Goal: Find specific page/section: Find specific page/section

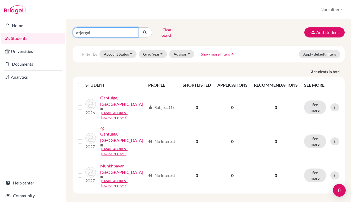
drag, startPoint x: 104, startPoint y: 32, endPoint x: 68, endPoint y: 33, distance: 36.4
click at [68, 33] on div "azjargal Clear search Add student filter_list Filter by Account Status Active a…" at bounding box center [208, 110] width 285 height 182
type input "a"
type input "tumbrel"
drag, startPoint x: 68, startPoint y: 33, endPoint x: 145, endPoint y: 31, distance: 77.0
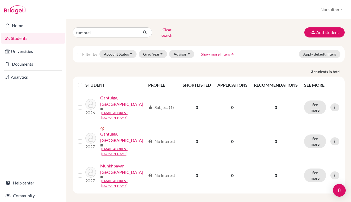
click at [145, 31] on icon "submit" at bounding box center [144, 32] width 5 height 5
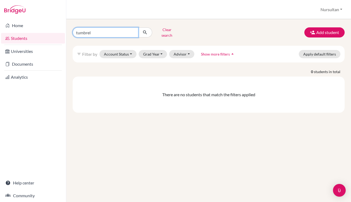
drag, startPoint x: 97, startPoint y: 32, endPoint x: 68, endPoint y: 24, distance: 30.6
click at [68, 24] on div "tumbrel Clear search Add student filter_list Filter by Account Status Active ac…" at bounding box center [208, 110] width 285 height 182
type input "zumberel"
click at [145, 31] on button "submit" at bounding box center [145, 32] width 14 height 10
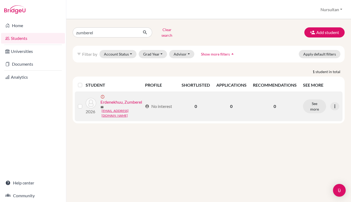
click at [123, 99] on link "Erdenekhuu, Zumberel" at bounding box center [122, 102] width 42 height 6
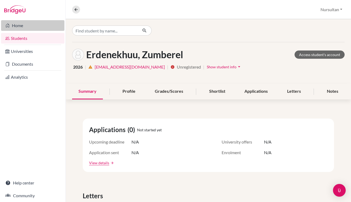
click at [19, 25] on link "Home" at bounding box center [32, 25] width 63 height 11
